Goal: Task Accomplishment & Management: Manage account settings

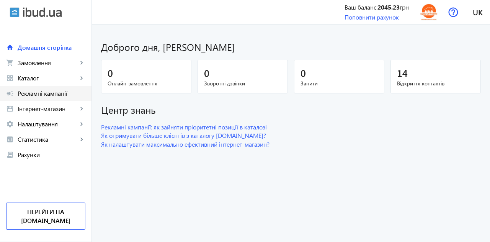
click at [53, 95] on span "Рекламні кампанії" at bounding box center [52, 94] width 68 height 8
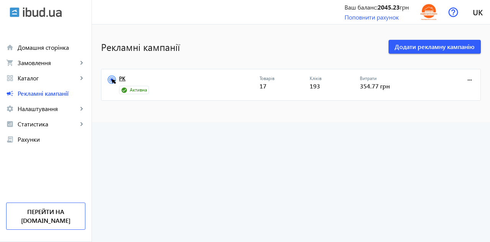
click at [126, 82] on link "РК" at bounding box center [189, 80] width 140 height 11
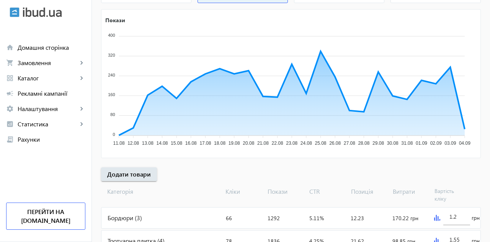
scroll to position [143, 0]
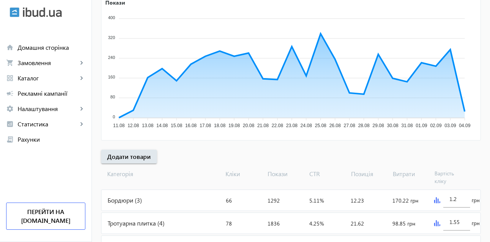
click at [155, 241] on div "Кришки на паркан (10)" at bounding box center [161, 246] width 121 height 21
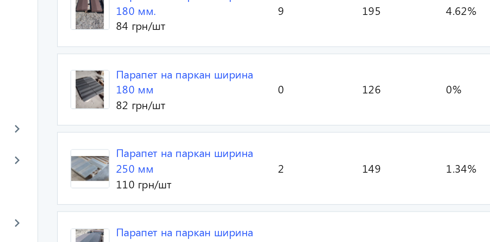
scroll to position [330, 0]
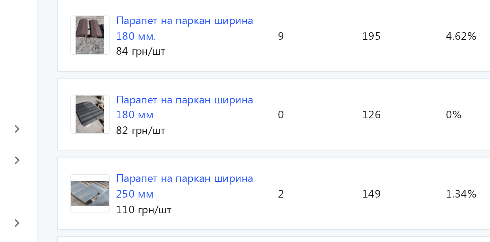
click at [81, 28] on div "home Домашня сторінка shopping_cart Замовлення keyboard_arrow_right Онлайн-замо…" at bounding box center [45, 85] width 91 height 122
